Goal: Transaction & Acquisition: Purchase product/service

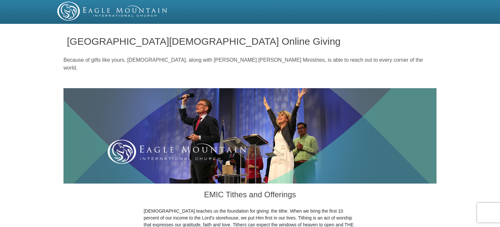
drag, startPoint x: 501, startPoint y: 8, endPoint x: 502, endPoint y: 31, distance: 23.2
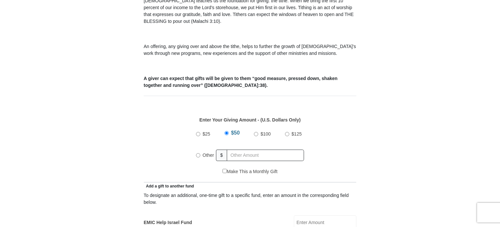
scroll to position [212, 0]
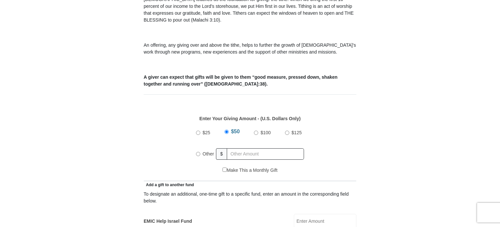
drag, startPoint x: 500, startPoint y: 65, endPoint x: 501, endPoint y: 48, distance: 17.4
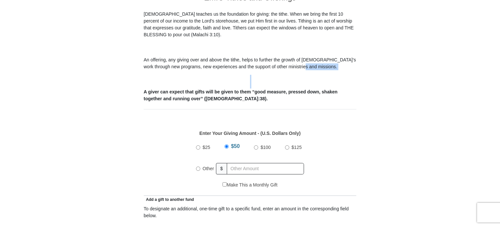
scroll to position [199, 0]
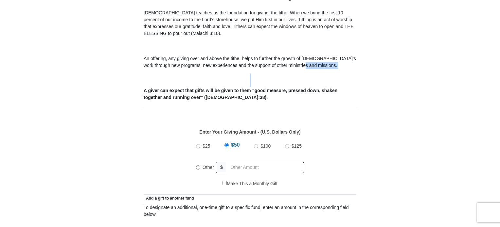
click at [198, 166] on input "Other" at bounding box center [198, 168] width 4 height 4
radio input "true"
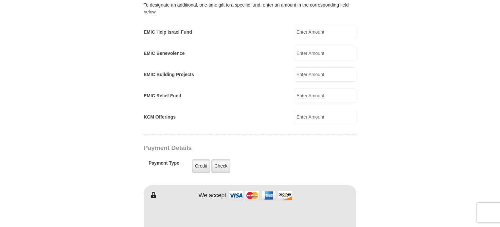
scroll to position [413, 0]
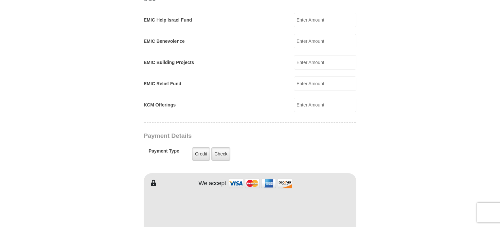
type input "185"
type input "[PERSON_NAME]"
type input "Pontnack"
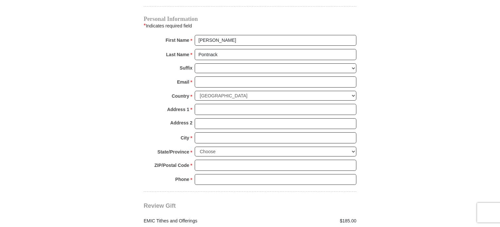
scroll to position [659, 0]
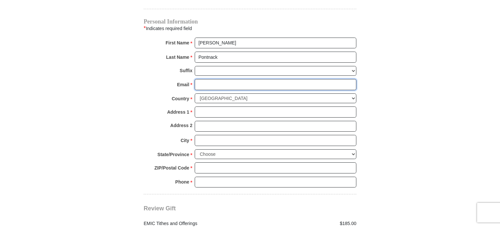
click at [201, 79] on input "Email *" at bounding box center [276, 84] width 162 height 11
type input "[EMAIL_ADDRESS][DOMAIN_NAME]"
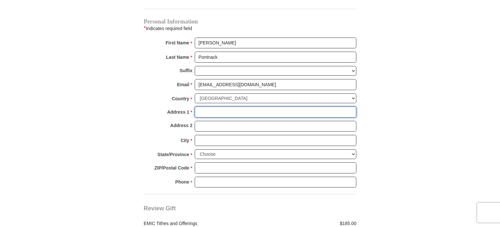
type input "[STREET_ADDRESS]"
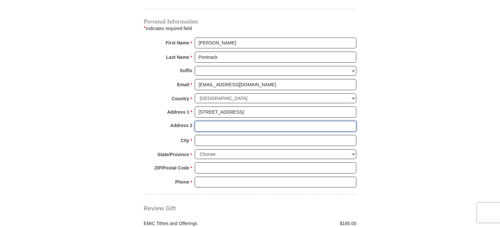
type input "APT. 12111"
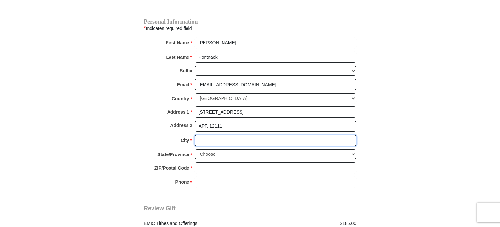
type input "ROCKFORD"
select select "IL"
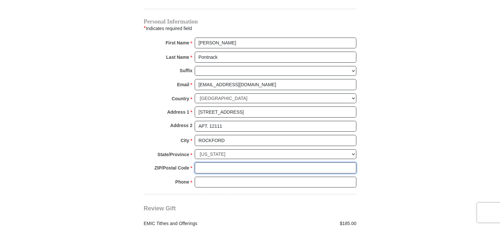
type input "61109"
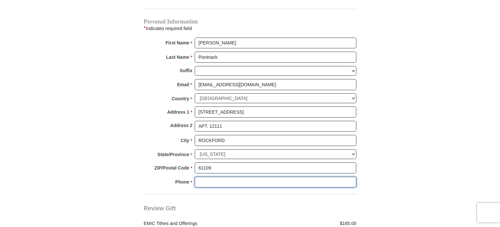
type input "8155660451"
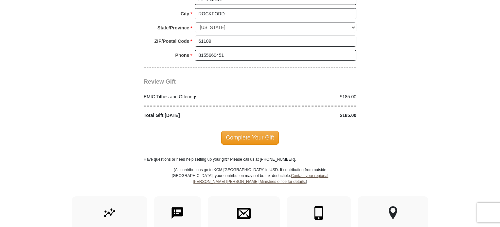
scroll to position [778, 0]
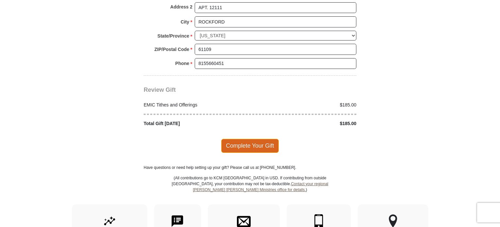
click at [248, 139] on span "Complete Your Gift" at bounding box center [250, 146] width 58 height 14
